Goal: Transaction & Acquisition: Book appointment/travel/reservation

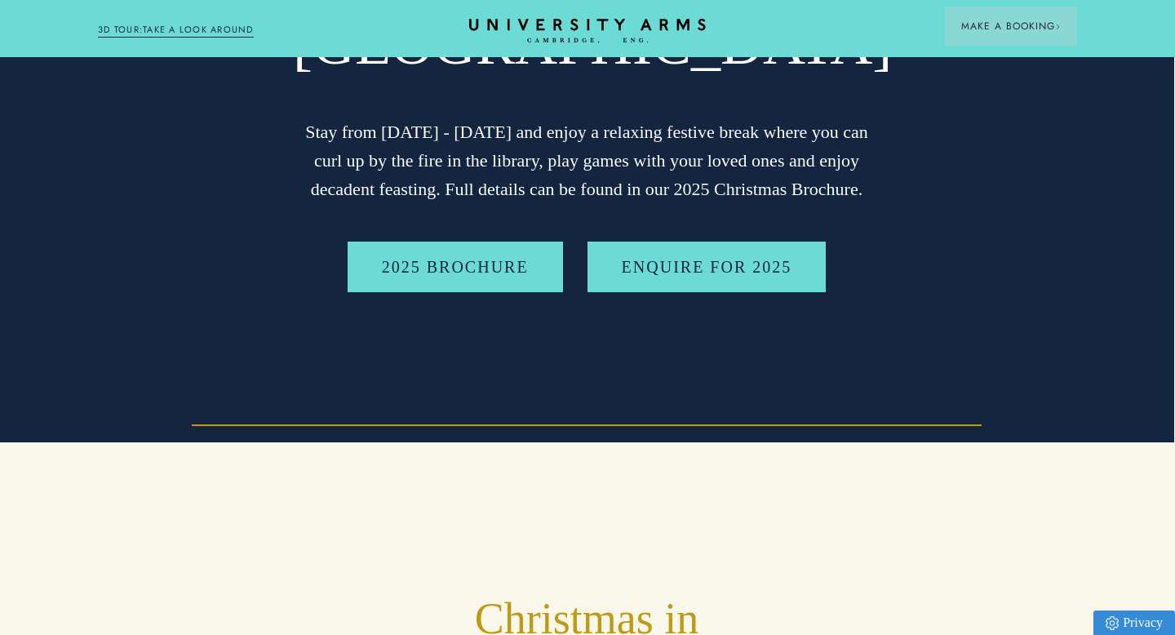
scroll to position [0, 1]
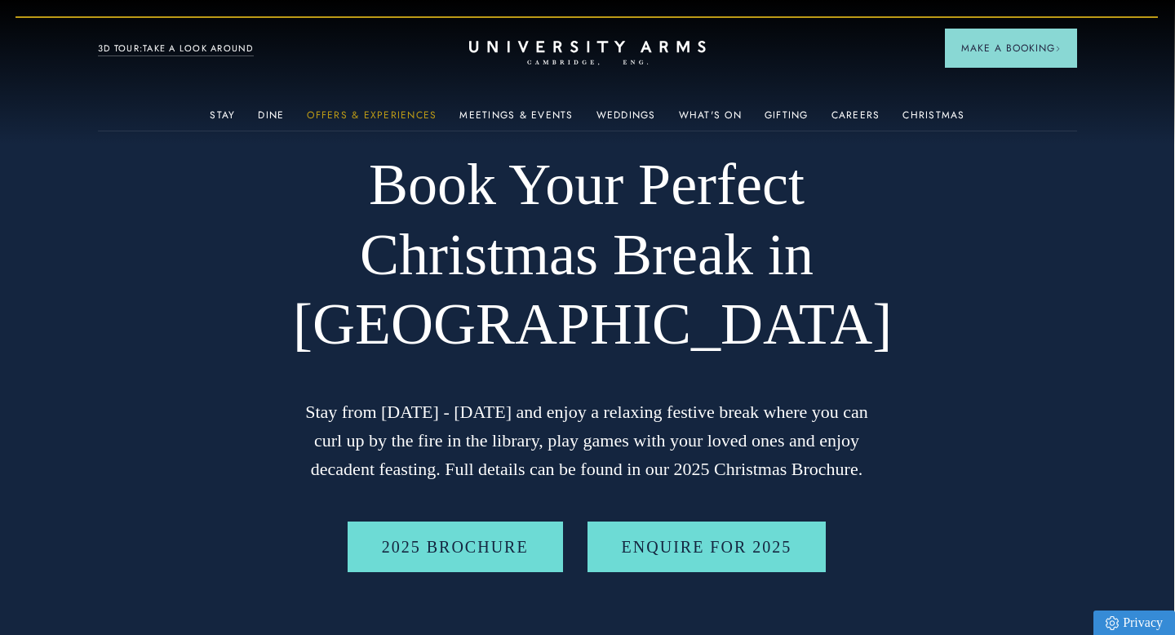
click at [338, 114] on link "Offers & Experiences" at bounding box center [372, 119] width 130 height 21
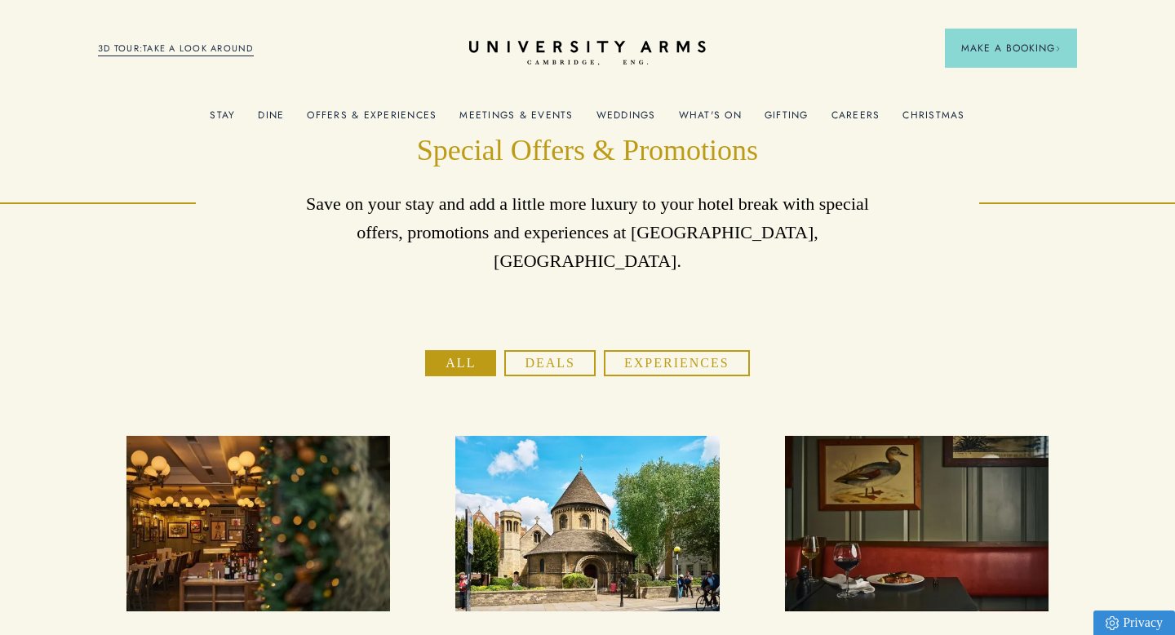
click at [937, 113] on link "Christmas" at bounding box center [933, 119] width 62 height 21
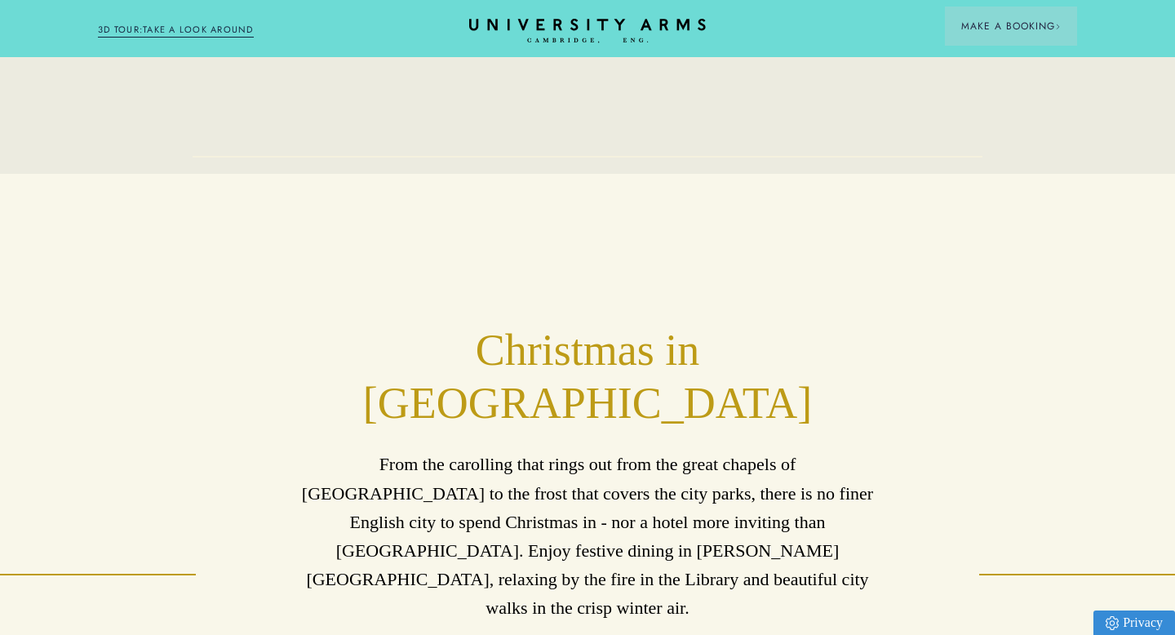
scroll to position [545, 0]
